Goal: Information Seeking & Learning: Check status

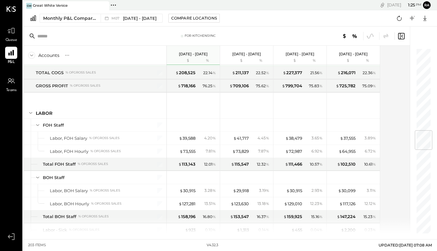
scroll to position [705, 0]
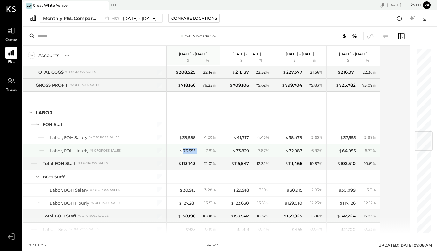
drag, startPoint x: 196, startPoint y: 151, endPoint x: 182, endPoint y: 151, distance: 14.0
click at [182, 151] on div "$ 73,555 7.81 %" at bounding box center [194, 150] width 48 height 13
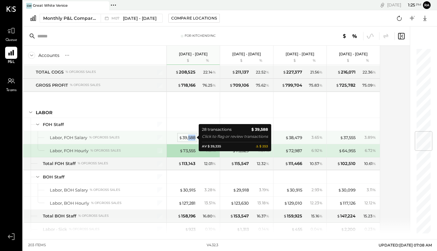
drag, startPoint x: 195, startPoint y: 139, endPoint x: 188, endPoint y: 139, distance: 7.0
click at [188, 139] on div "$ 39,588" at bounding box center [187, 137] width 17 height 6
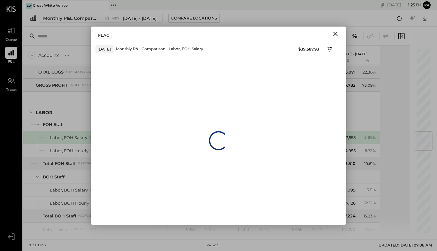
click at [335, 34] on icon "Close" at bounding box center [335, 34] width 4 height 4
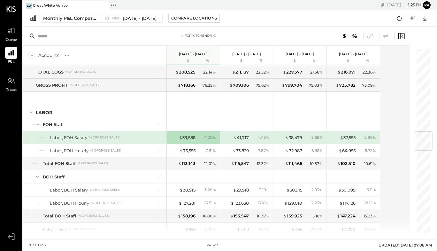
click at [197, 139] on div "$ 39,588 4.20 %" at bounding box center [194, 137] width 48 height 13
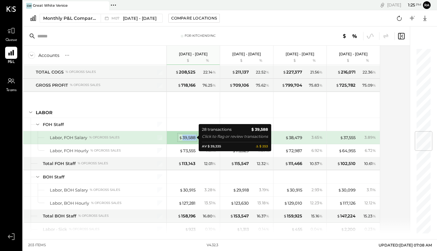
drag, startPoint x: 197, startPoint y: 139, endPoint x: 182, endPoint y: 139, distance: 15.0
click at [182, 139] on div "$ 39,588 4.20 %" at bounding box center [194, 137] width 48 height 13
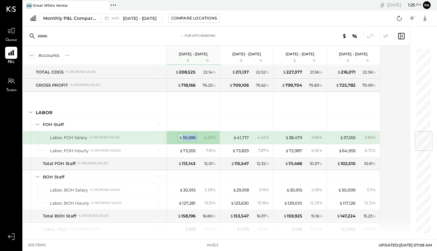
copy div "39,588"
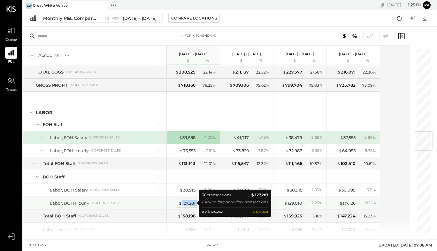
drag, startPoint x: 197, startPoint y: 204, endPoint x: 181, endPoint y: 203, distance: 15.3
click at [181, 203] on div "$ 127,281 13.51 %" at bounding box center [194, 202] width 48 height 13
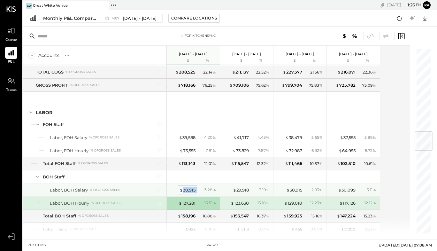
drag, startPoint x: 195, startPoint y: 190, endPoint x: 182, endPoint y: 190, distance: 13.4
click at [182, 190] on div "$ 30,915 3.28 %" at bounding box center [194, 189] width 48 height 13
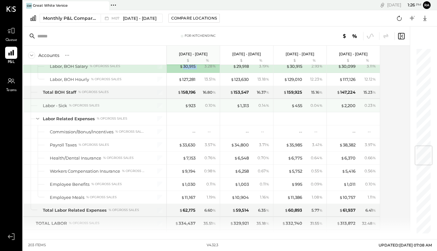
scroll to position [831, 0]
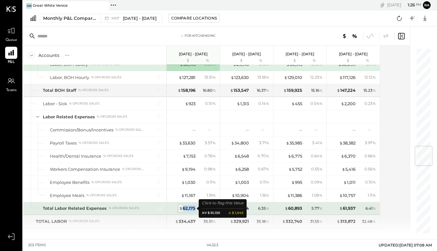
drag, startPoint x: 194, startPoint y: 208, endPoint x: 184, endPoint y: 209, distance: 10.6
click at [184, 209] on div "$ 62,175" at bounding box center [187, 208] width 16 height 6
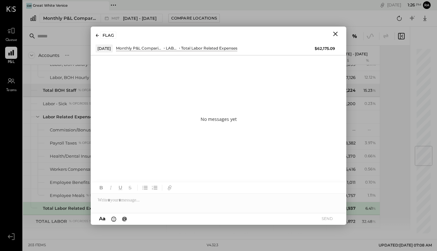
click at [335, 34] on icon "Close" at bounding box center [335, 34] width 8 height 8
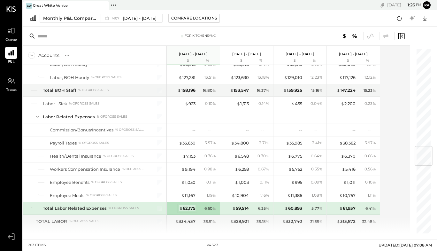
click at [195, 210] on div "$ 62,175" at bounding box center [187, 208] width 16 height 6
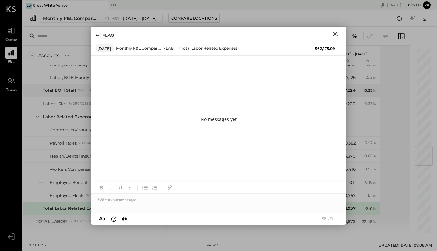
click at [333, 32] on icon "Close" at bounding box center [335, 34] width 8 height 8
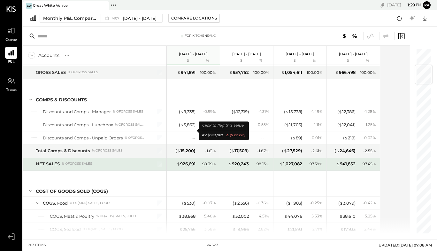
scroll to position [142, 0]
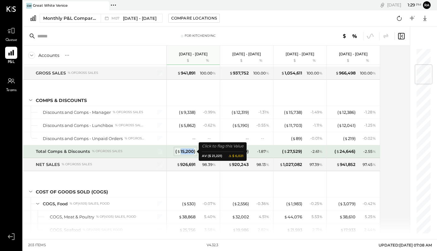
drag, startPoint x: 194, startPoint y: 152, endPoint x: 181, endPoint y: 153, distance: 13.1
click at [181, 153] on div "( $ 15,200 )" at bounding box center [185, 151] width 20 height 6
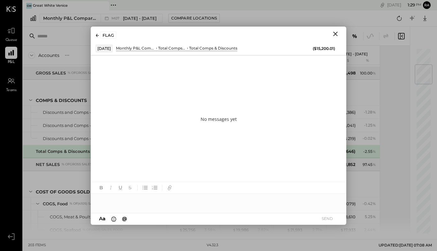
click at [337, 36] on icon "Close" at bounding box center [335, 34] width 8 height 8
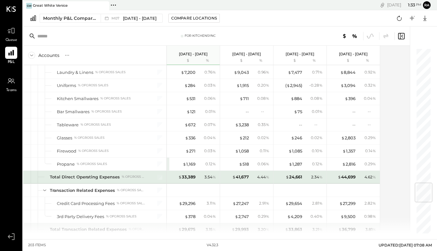
scroll to position [1140, 0]
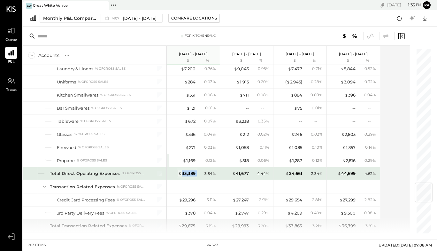
drag, startPoint x: 196, startPoint y: 173, endPoint x: 181, endPoint y: 174, distance: 15.4
click at [181, 174] on div "$ 33,389 3.54 %" at bounding box center [194, 173] width 48 height 13
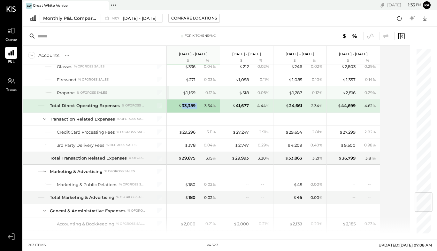
scroll to position [1227, 0]
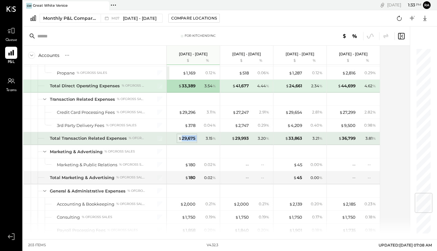
drag, startPoint x: 198, startPoint y: 138, endPoint x: 182, endPoint y: 139, distance: 16.0
click at [182, 139] on div "$ 29,675 3.15 %" at bounding box center [194, 138] width 48 height 13
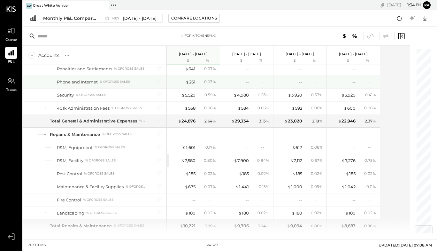
scroll to position [1541, 0]
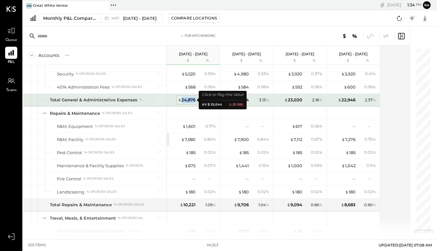
drag, startPoint x: 196, startPoint y: 101, endPoint x: 182, endPoint y: 101, distance: 14.0
click at [182, 101] on div "$ 24,876 2.64 %" at bounding box center [194, 100] width 48 height 13
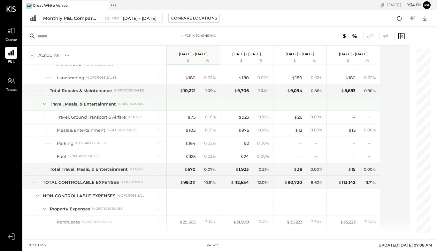
scroll to position [1657, 0]
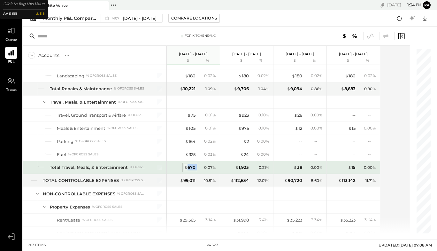
drag, startPoint x: 197, startPoint y: 168, endPoint x: 188, endPoint y: 168, distance: 8.9
click at [188, 168] on div "$ 670 0.07 %" at bounding box center [194, 167] width 48 height 13
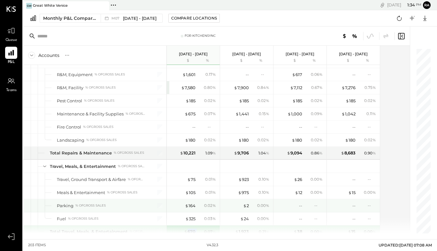
scroll to position [1590, 0]
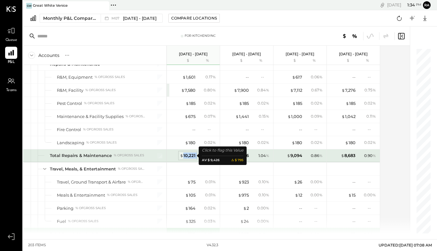
drag, startPoint x: 197, startPoint y: 157, endPoint x: 184, endPoint y: 157, distance: 12.8
click at [184, 157] on div "$ 10,221 1.09 %" at bounding box center [194, 155] width 48 height 13
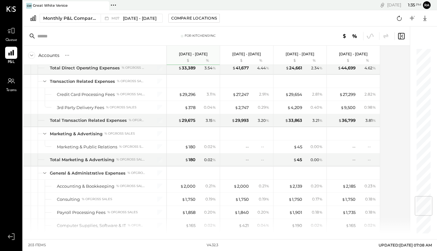
scroll to position [1245, 0]
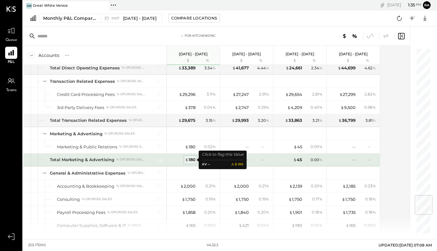
click at [192, 161] on div "$ 180" at bounding box center [190, 159] width 11 height 6
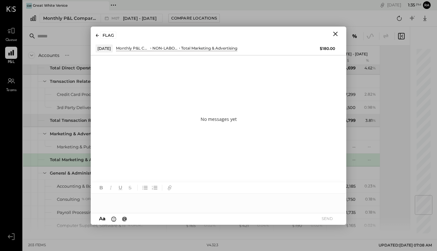
click at [336, 31] on icon "Close" at bounding box center [335, 34] width 8 height 8
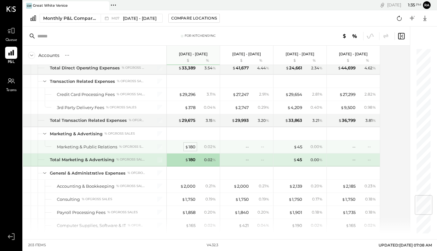
click at [191, 146] on div "$ 180" at bounding box center [190, 147] width 11 height 6
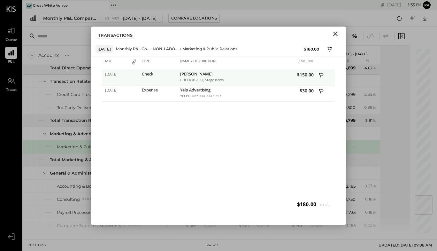
click at [320, 74] on icon at bounding box center [322, 76] width 6 height 8
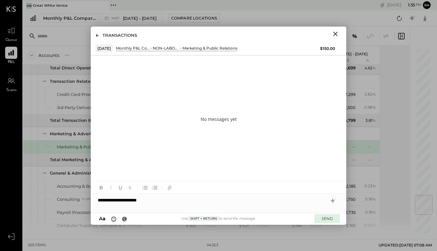
click at [323, 217] on button "SEND" at bounding box center [327, 218] width 26 height 9
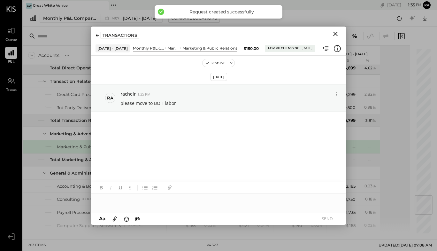
click at [337, 34] on icon "Close" at bounding box center [335, 34] width 8 height 8
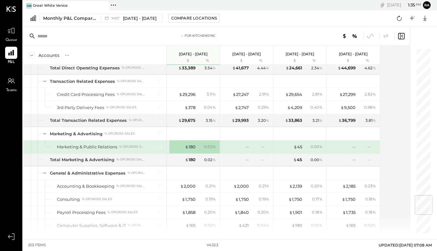
click at [196, 146] on div "$ 180 0.02 %" at bounding box center [194, 146] width 48 height 13
click at [190, 147] on div "$ 180" at bounding box center [190, 147] width 11 height 6
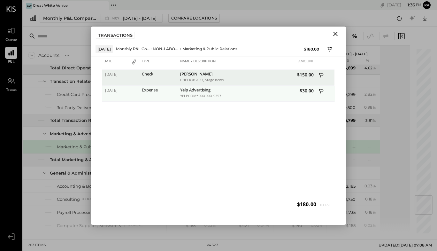
click at [321, 94] on icon at bounding box center [322, 92] width 6 height 8
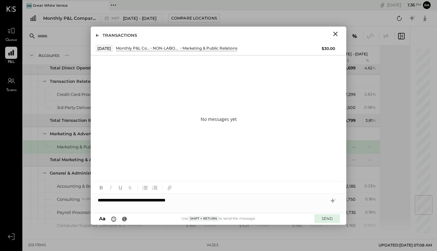
click at [329, 218] on button "SEND" at bounding box center [327, 218] width 26 height 9
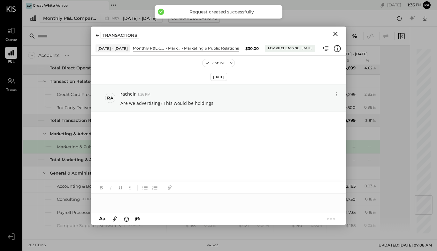
click at [334, 33] on icon "Close" at bounding box center [335, 34] width 8 height 8
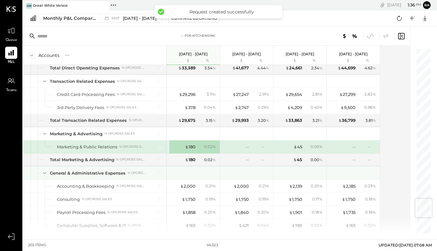
scroll to position [1291, 0]
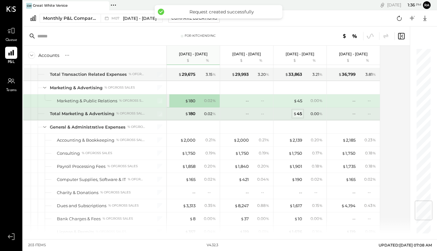
click at [299, 112] on div "$ 45" at bounding box center [297, 113] width 9 height 6
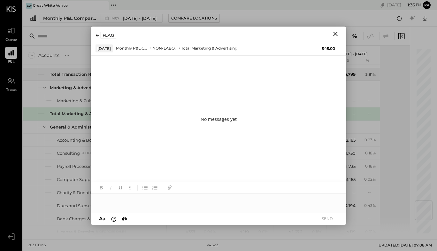
click at [336, 36] on icon "Close" at bounding box center [335, 34] width 8 height 8
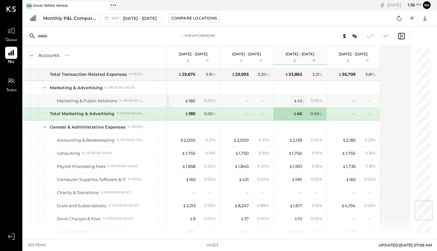
click at [300, 100] on div "$ 45" at bounding box center [297, 101] width 9 height 6
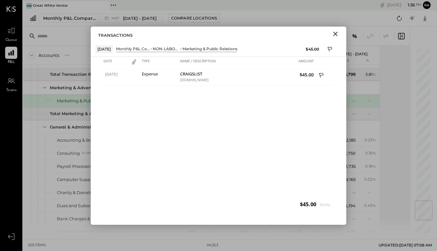
click at [334, 34] on icon "Close" at bounding box center [335, 34] width 8 height 8
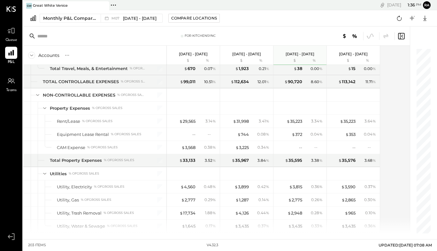
scroll to position [1817, 0]
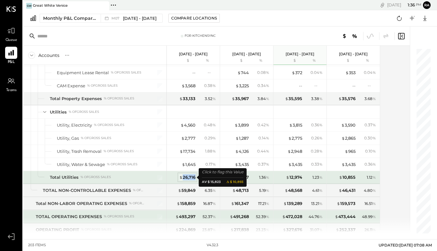
drag, startPoint x: 195, startPoint y: 178, endPoint x: 182, endPoint y: 178, distance: 13.4
click at [182, 178] on div "$ 26,716 2.84 %" at bounding box center [194, 177] width 48 height 13
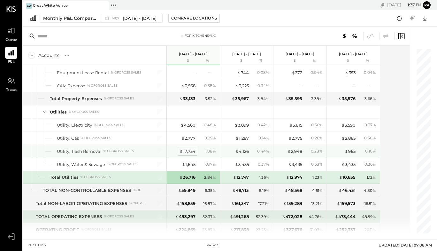
click at [189, 150] on div "$ 17,734" at bounding box center [187, 151] width 16 height 6
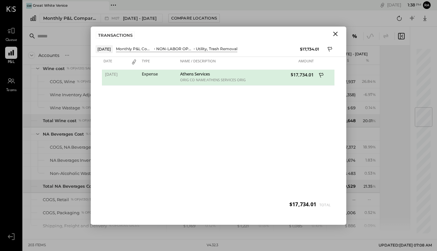
scroll to position [549, 0]
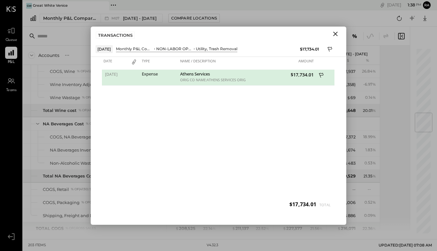
click at [334, 35] on icon "Close" at bounding box center [335, 34] width 4 height 4
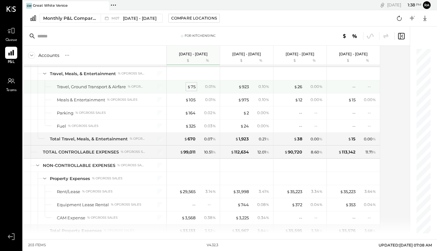
scroll to position [1722, 0]
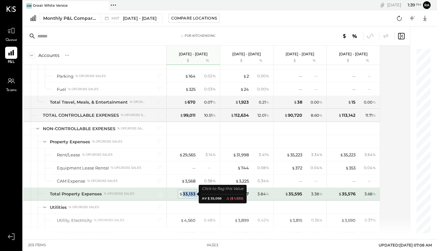
drag, startPoint x: 197, startPoint y: 196, endPoint x: 183, endPoint y: 195, distance: 13.5
click at [183, 195] on div "$ 33,133 3.52 %" at bounding box center [194, 193] width 48 height 13
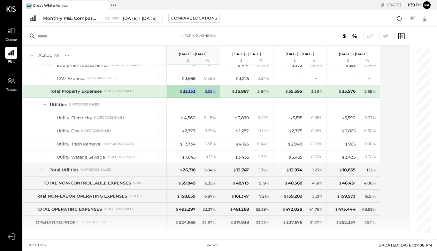
scroll to position [1825, 0]
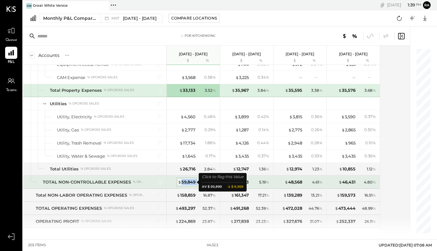
drag, startPoint x: 197, startPoint y: 184, endPoint x: 181, endPoint y: 183, distance: 16.0
click at [181, 183] on div "$ 59,849 6.35 %" at bounding box center [194, 182] width 48 height 13
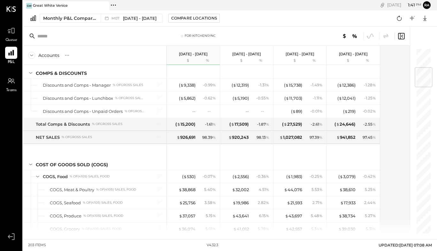
scroll to position [164, 0]
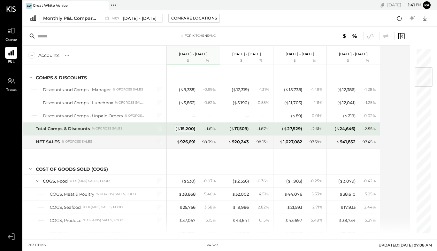
click at [189, 129] on div "( $ 15,200 )" at bounding box center [185, 128] width 20 height 6
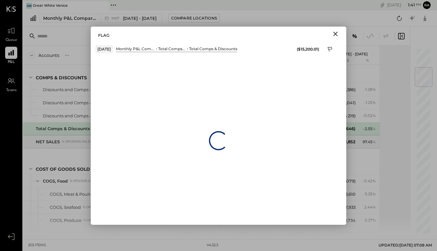
click at [189, 129] on div "Loading…" at bounding box center [218, 141] width 255 height 168
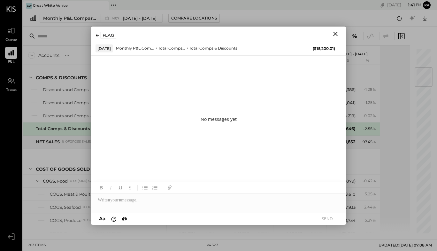
click at [336, 33] on icon "Close" at bounding box center [335, 34] width 4 height 4
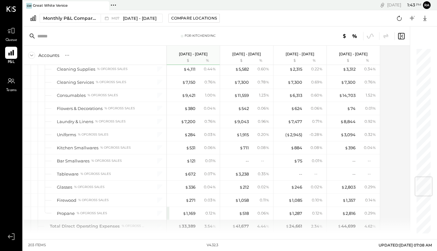
scroll to position [1091, 0]
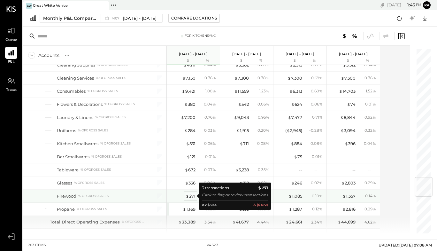
click at [193, 194] on div "$ 271" at bounding box center [191, 196] width 10 height 6
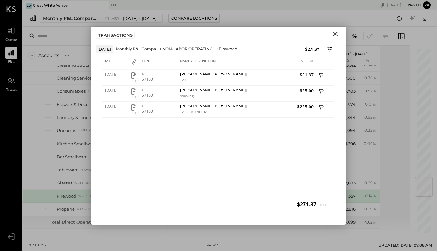
click at [334, 34] on icon "Close" at bounding box center [335, 34] width 4 height 4
